Goal: Task Accomplishment & Management: Use online tool/utility

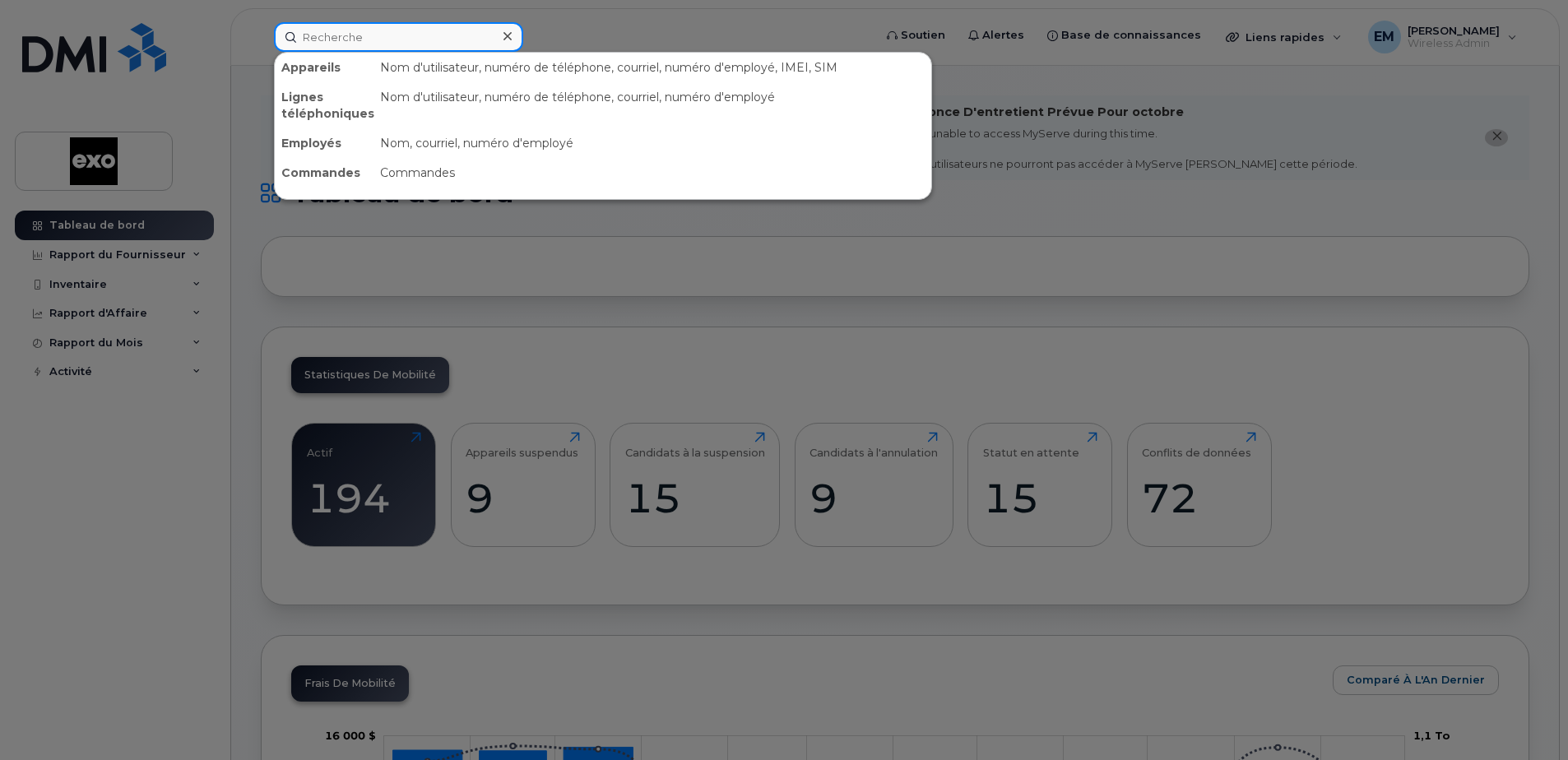
paste input "5147749167"
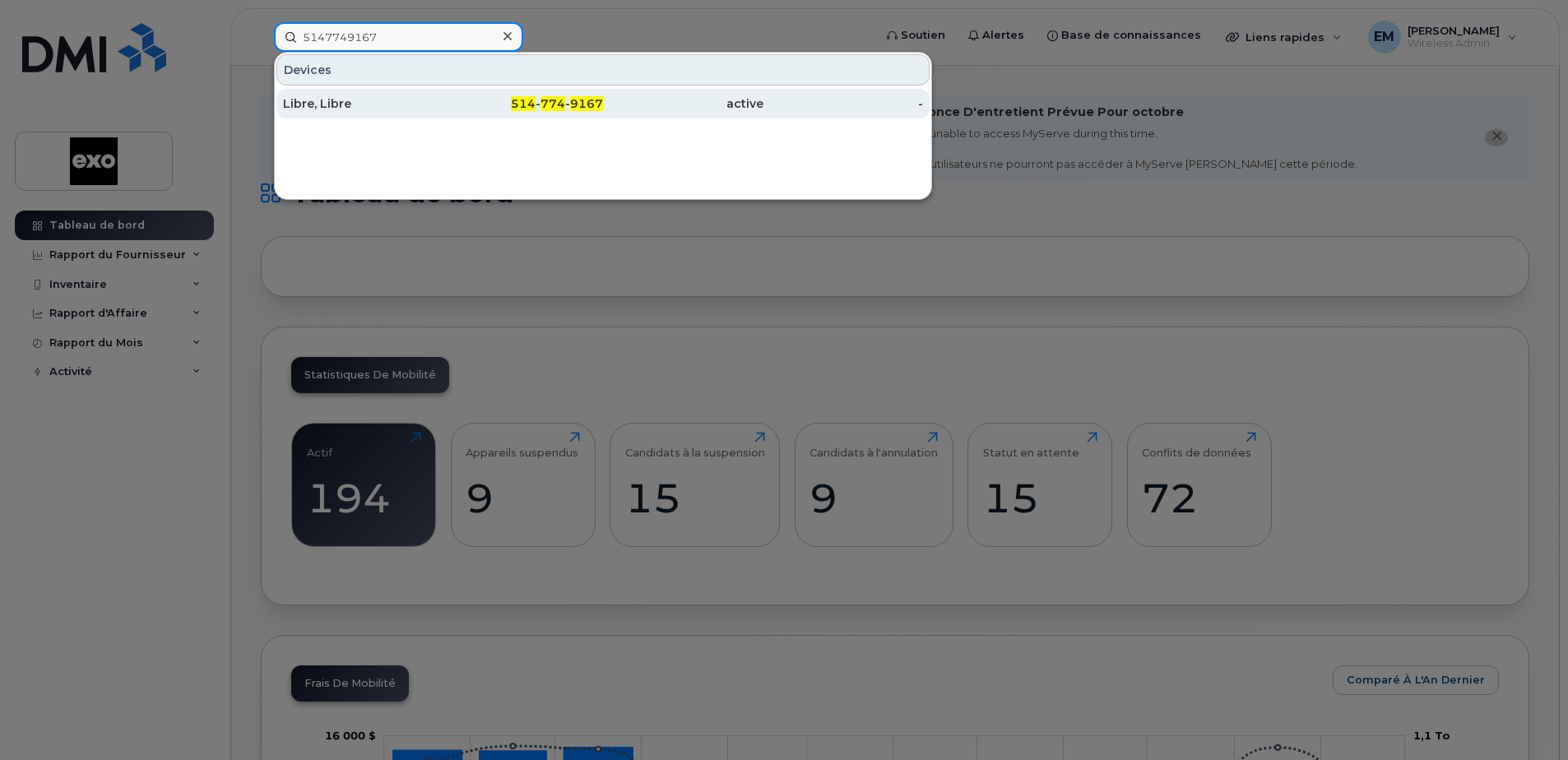
type input "5147749167"
click at [317, 102] on div "Libre, Libre" at bounding box center [363, 103] width 161 height 16
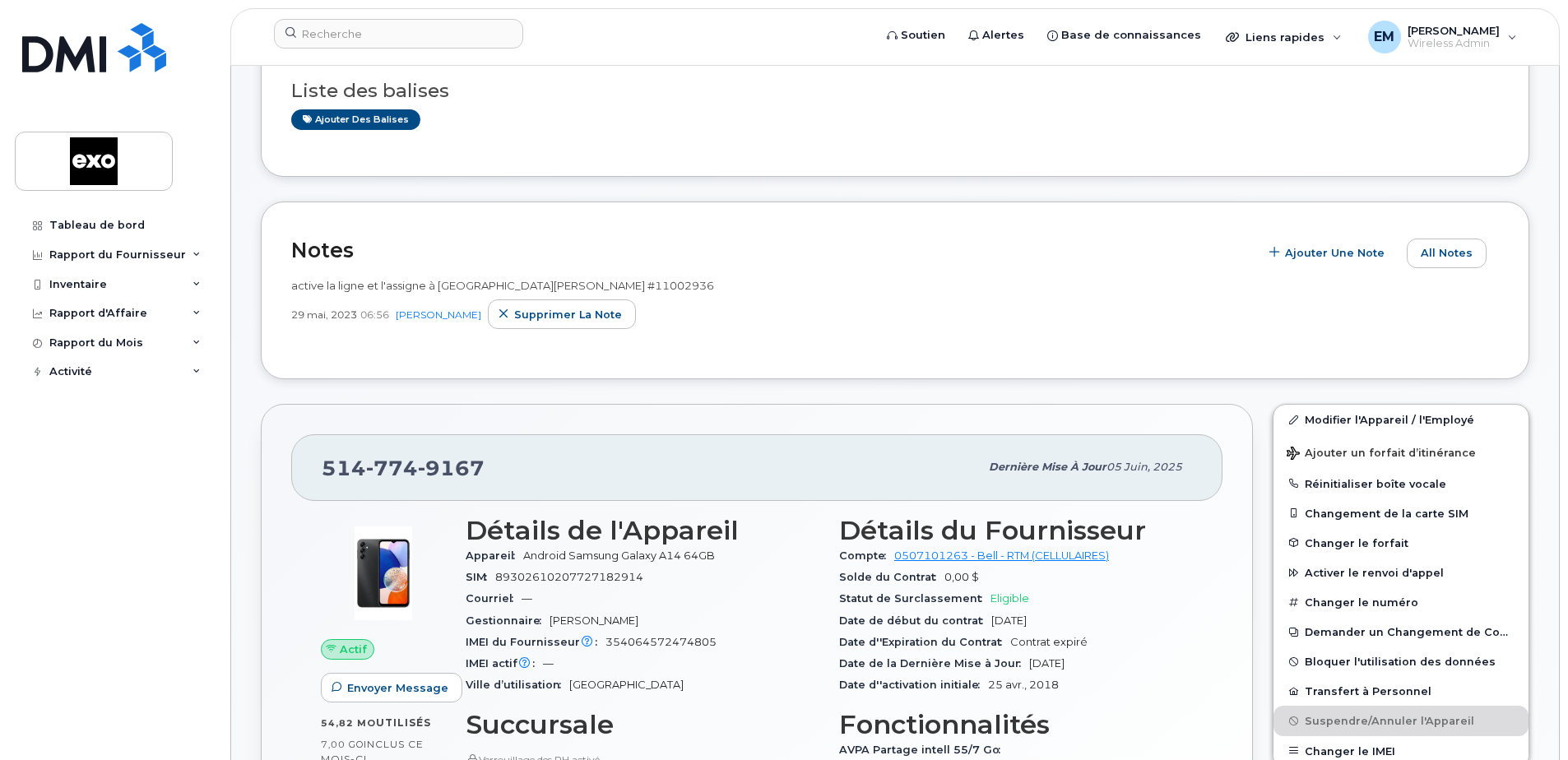
scroll to position [493, 0]
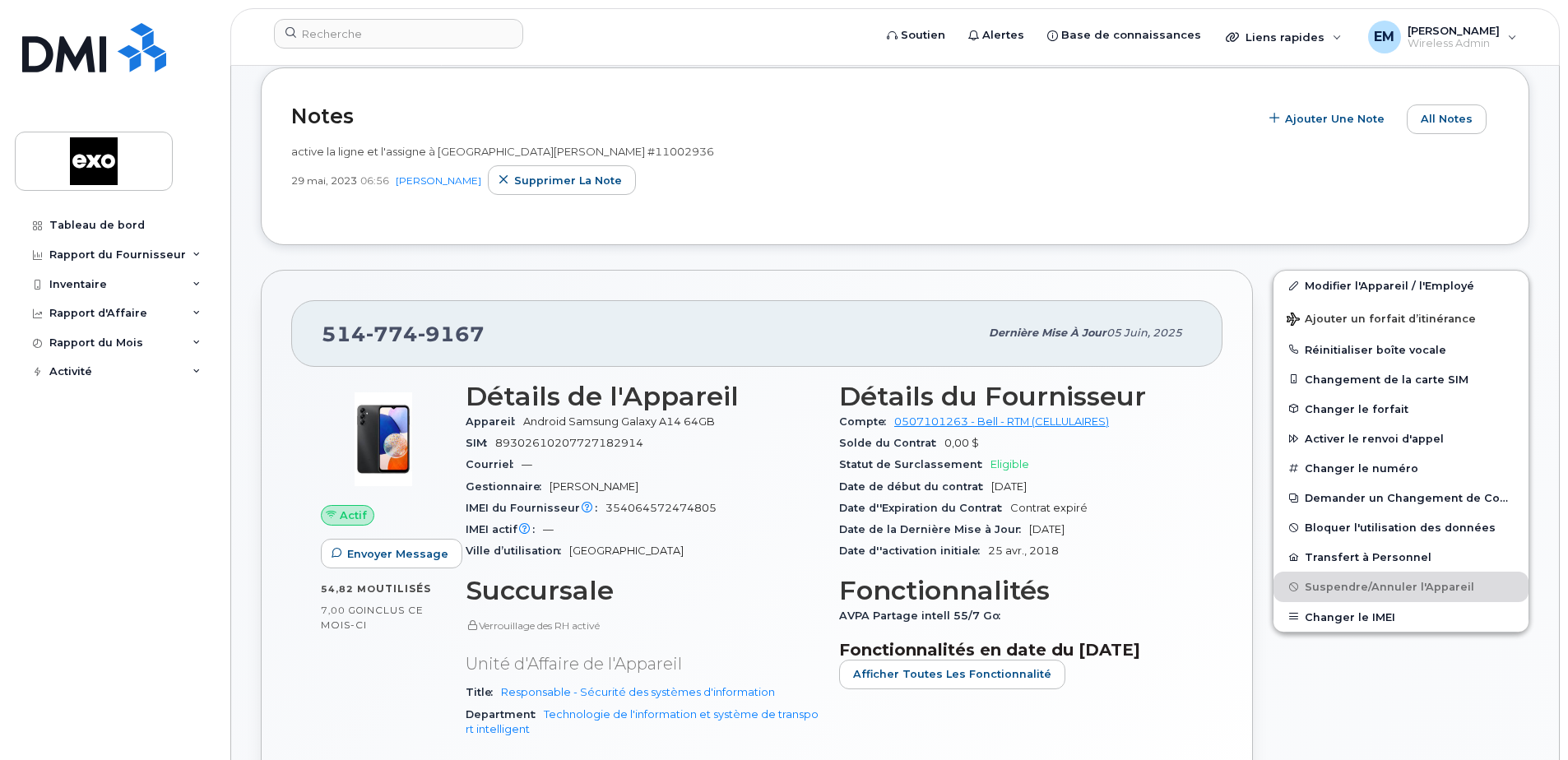
click at [994, 150] on div "active la ligne et l'assigne à [GEOGRAPHIC_DATA][PERSON_NAME] #11002936" at bounding box center [895, 152] width 1208 height 16
